Goal: Check status: Check status

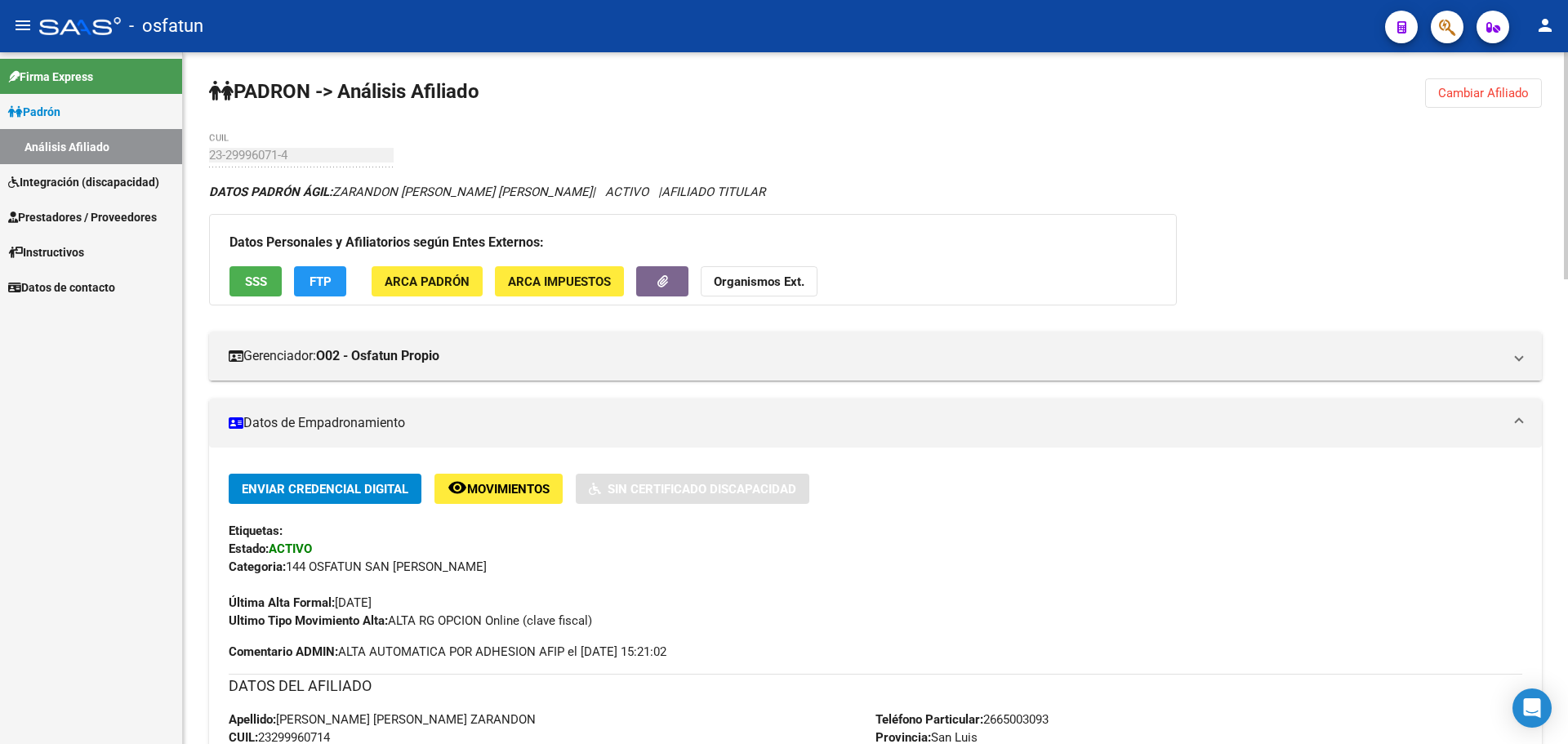
click at [1500, 86] on span "Cambiar Afiliado" at bounding box center [1483, 92] width 91 height 15
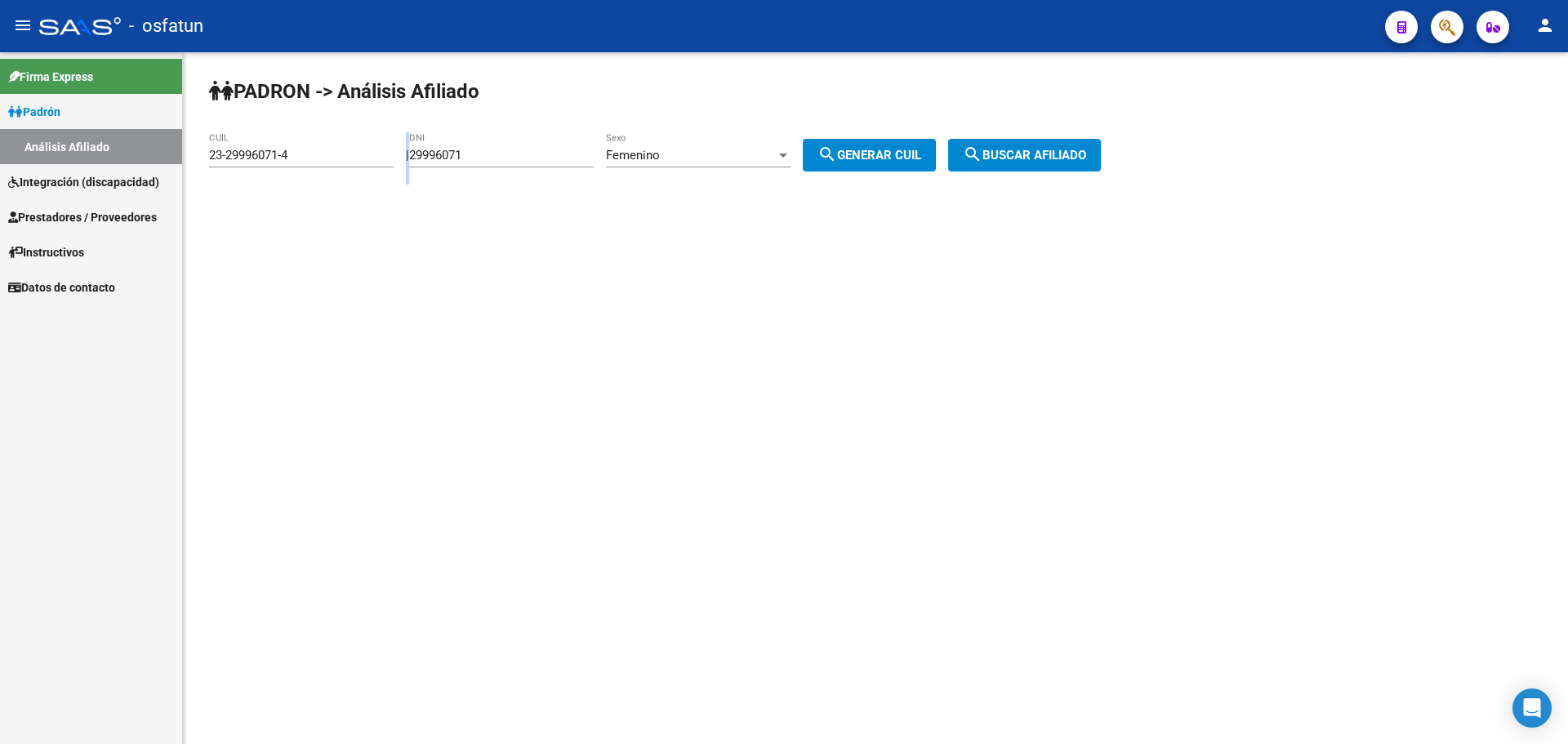
drag, startPoint x: 538, startPoint y: 147, endPoint x: 270, endPoint y: 174, distance: 269.4
click at [271, 162] on app-analisis-afiliado "[PERSON_NAME] -> Análisis Afiliado 23-29996071-4 CUIL | 29996071 DNI Femenino S…" at bounding box center [660, 155] width 904 height 15
click at [479, 151] on input "29996071" at bounding box center [501, 155] width 185 height 15
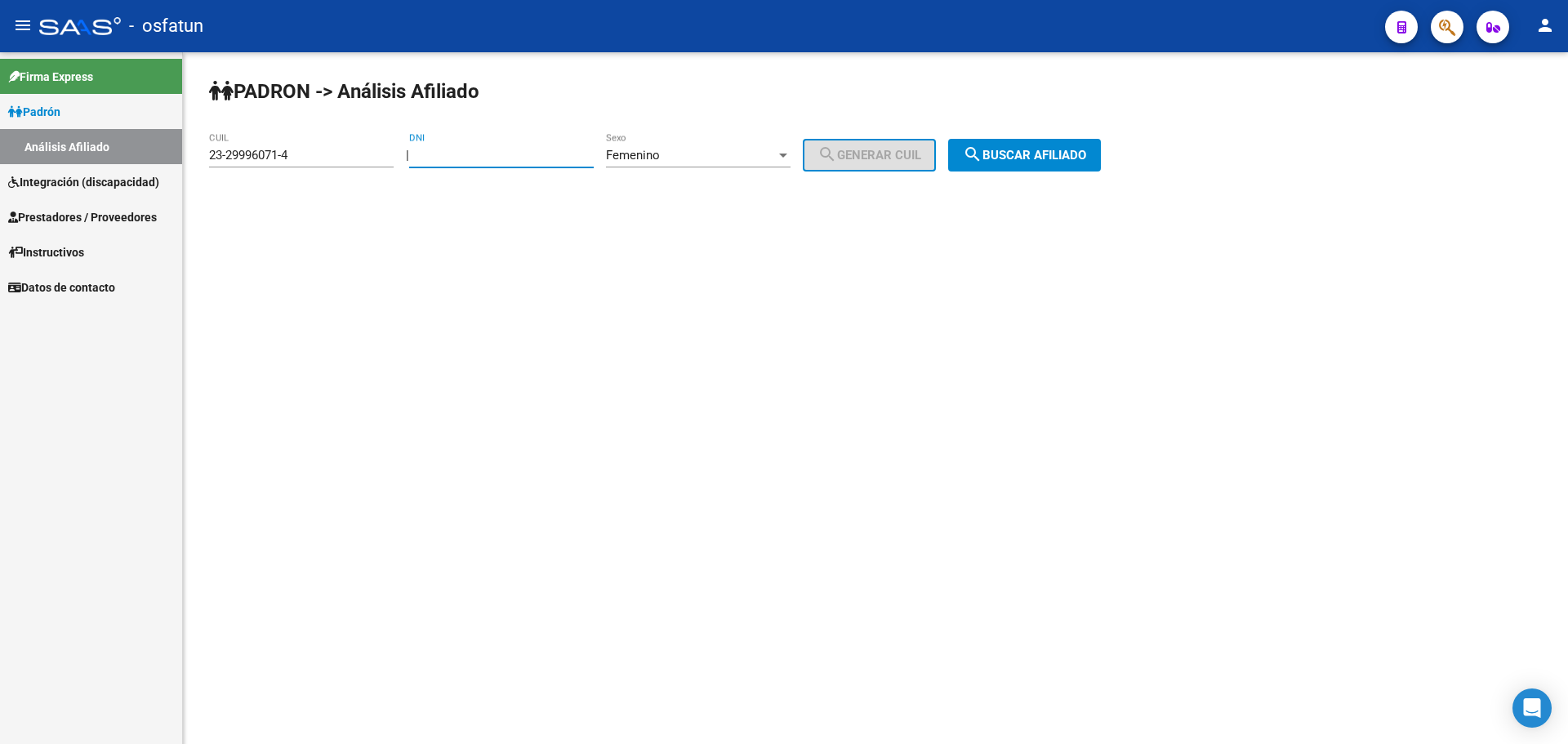
paste input "24681225"
type input "24681225"
click at [718, 157] on div "Femenino" at bounding box center [690, 155] width 170 height 15
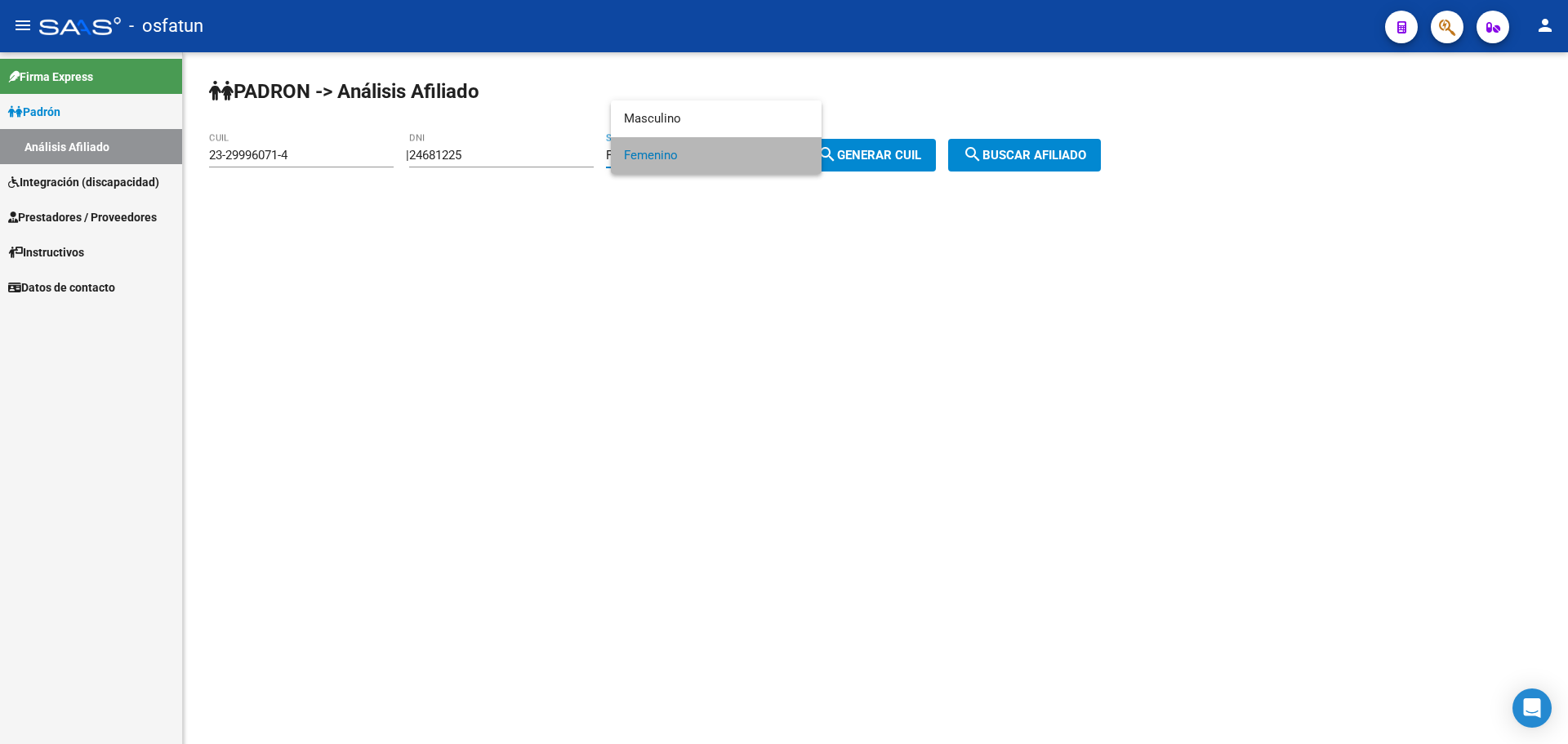
click at [718, 157] on span "Femenino" at bounding box center [716, 155] width 185 height 37
click at [873, 159] on span "search Generar CUIL" at bounding box center [869, 155] width 104 height 15
type input "27-24681225-5"
click at [1086, 159] on span "search Buscar afiliado" at bounding box center [1025, 155] width 123 height 15
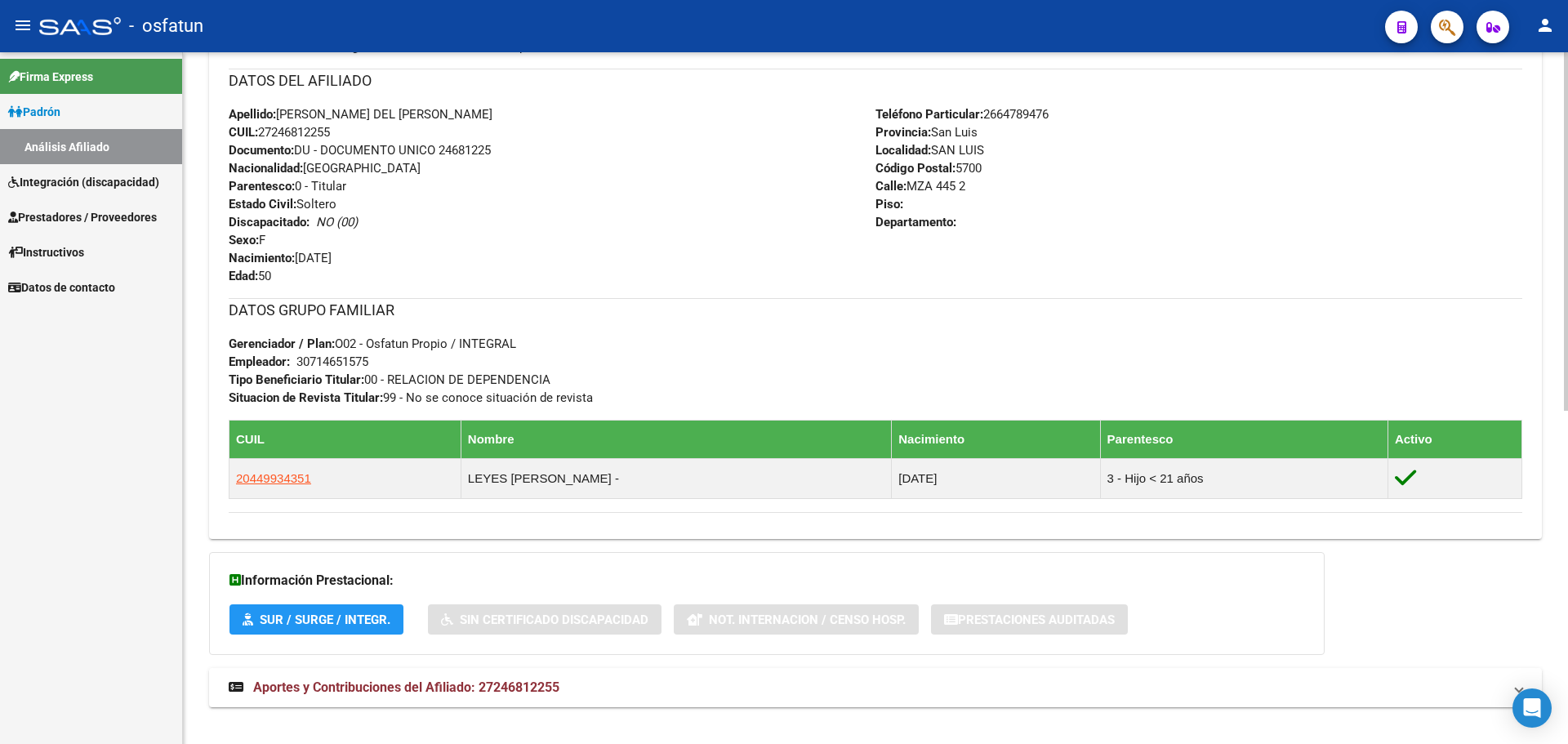
scroll to position [643, 0]
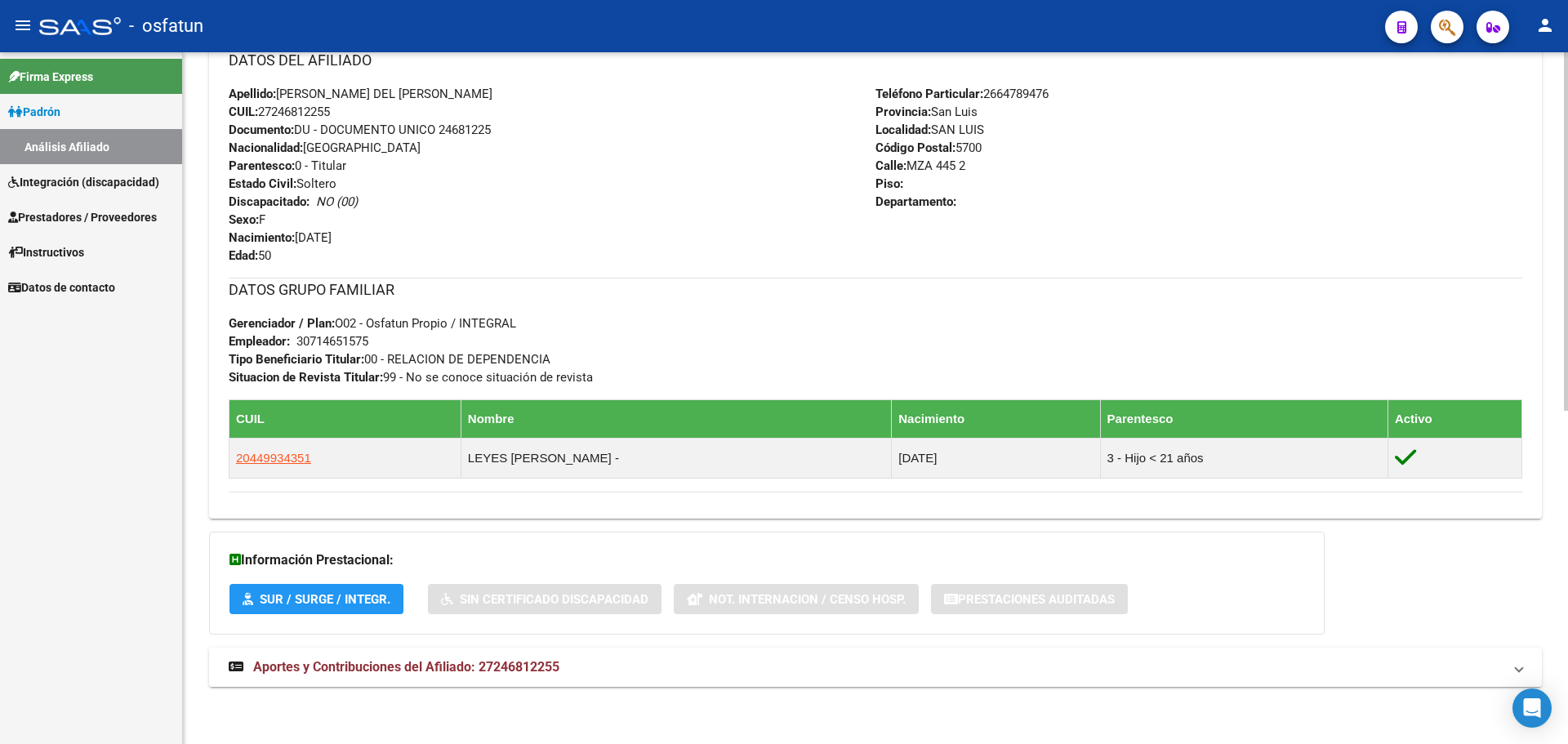
click at [300, 660] on span "Aportes y Contribuciones del Afiliado: 27246812255" at bounding box center [406, 666] width 306 height 15
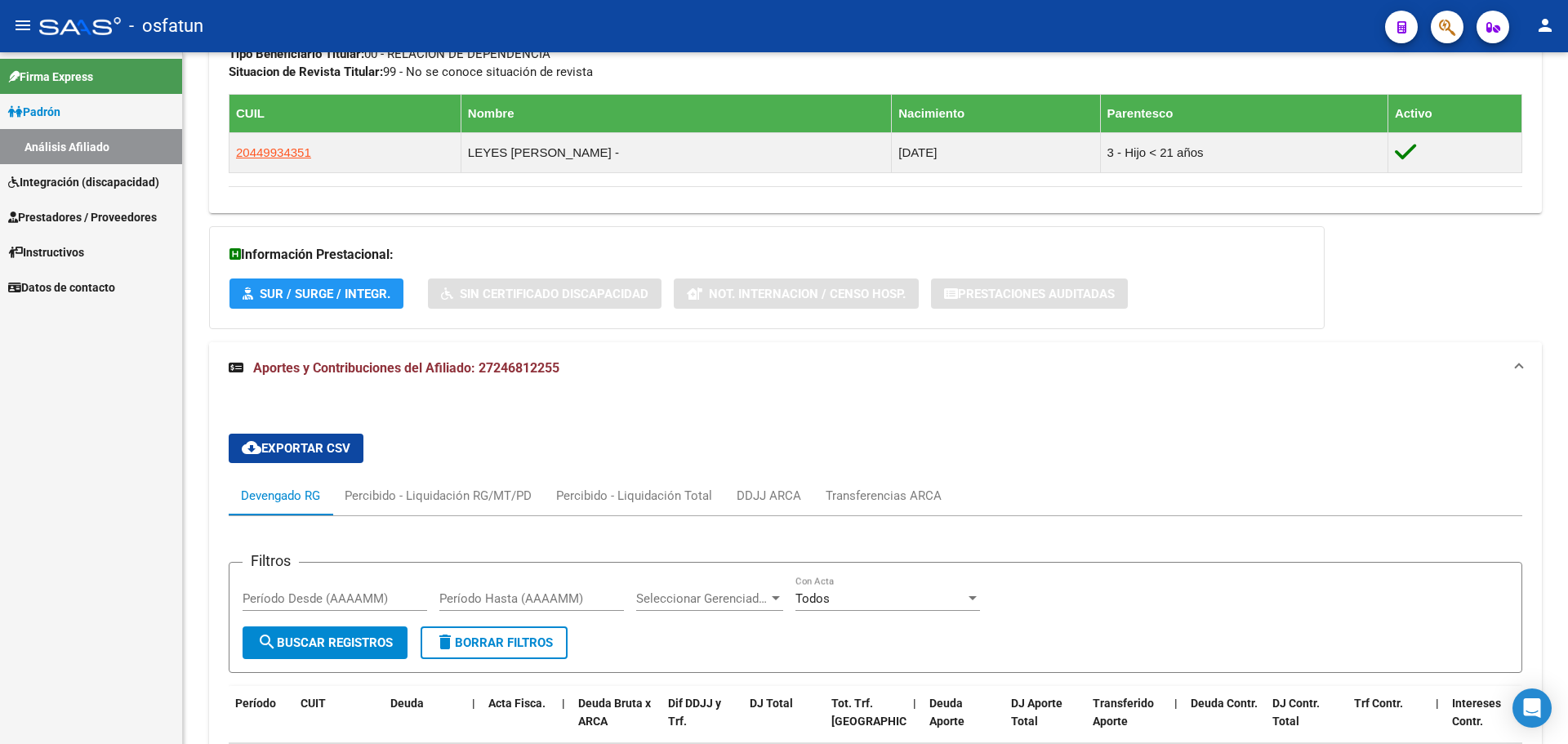
scroll to position [725, 0]
